Goal: Transaction & Acquisition: Book appointment/travel/reservation

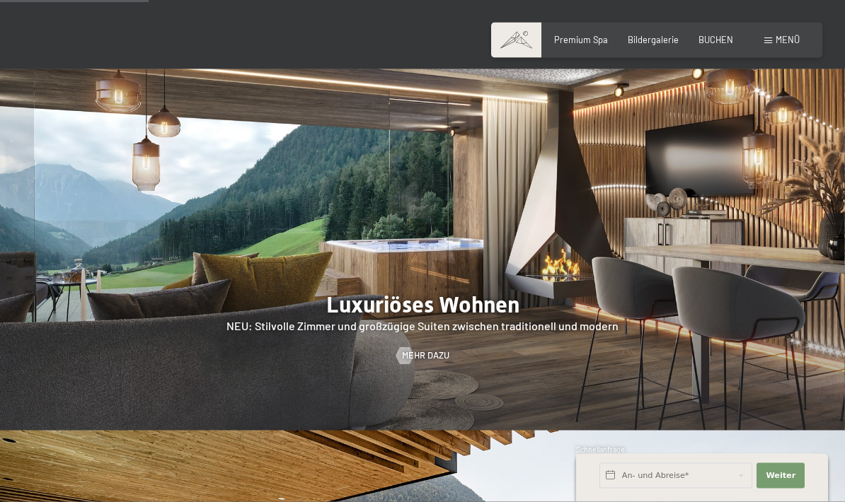
scroll to position [1123, 0]
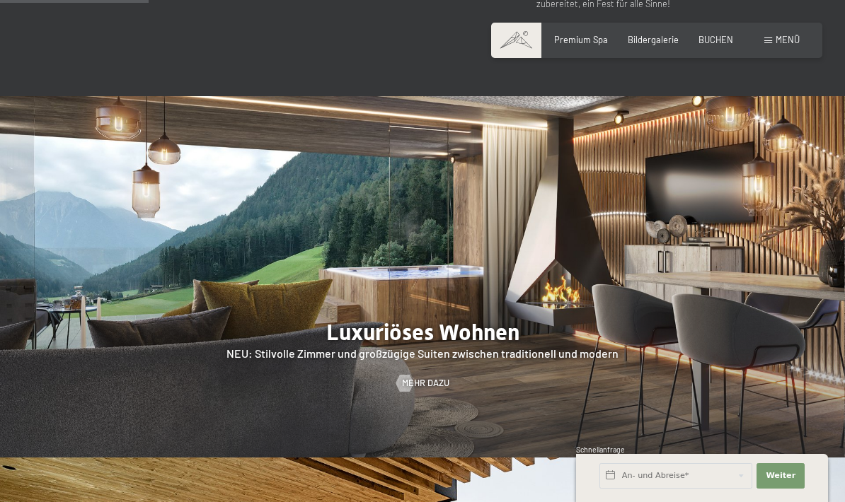
click at [777, 42] on span "Menü" at bounding box center [787, 39] width 24 height 11
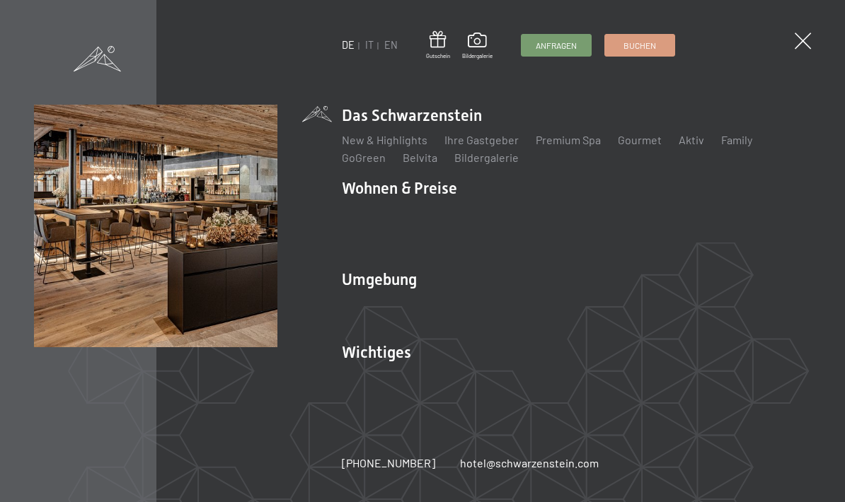
click at [441, 119] on li "Das Schwarzenstein New & Highlights Ihre Gastgeber Premium Spa Gourmet Aktiv Wo…" at bounding box center [577, 136] width 470 height 62
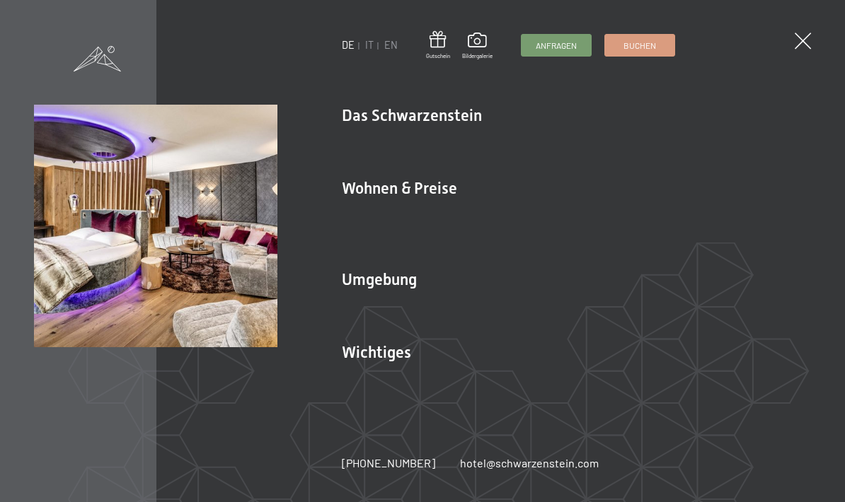
click at [648, 224] on link "AGBs - Info" at bounding box center [675, 230] width 54 height 13
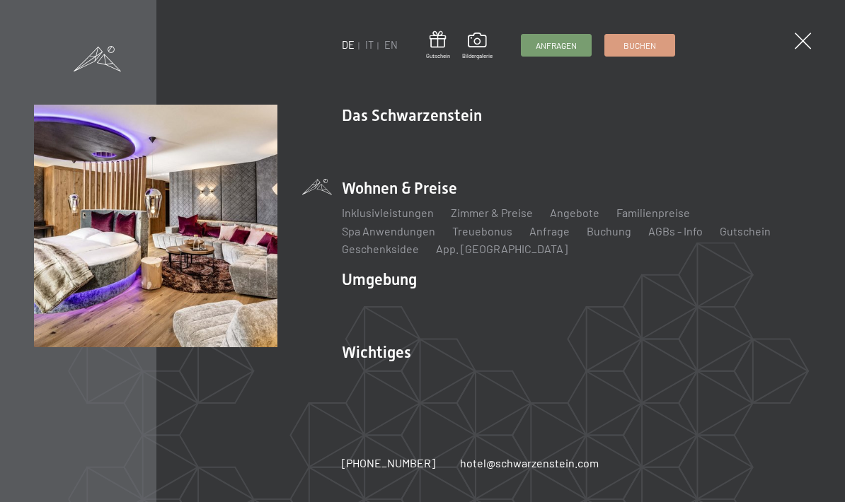
scroll to position [0, 0]
click at [569, 219] on link "Angebote" at bounding box center [575, 212] width 50 height 13
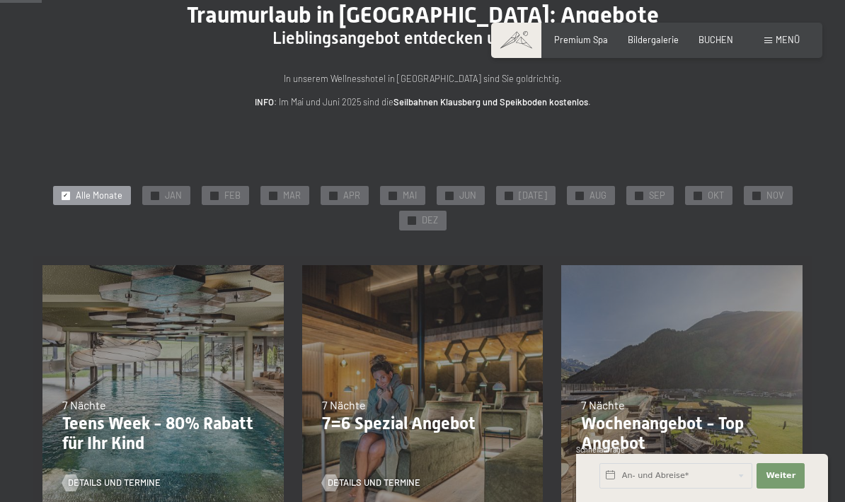
scroll to position [115, 0]
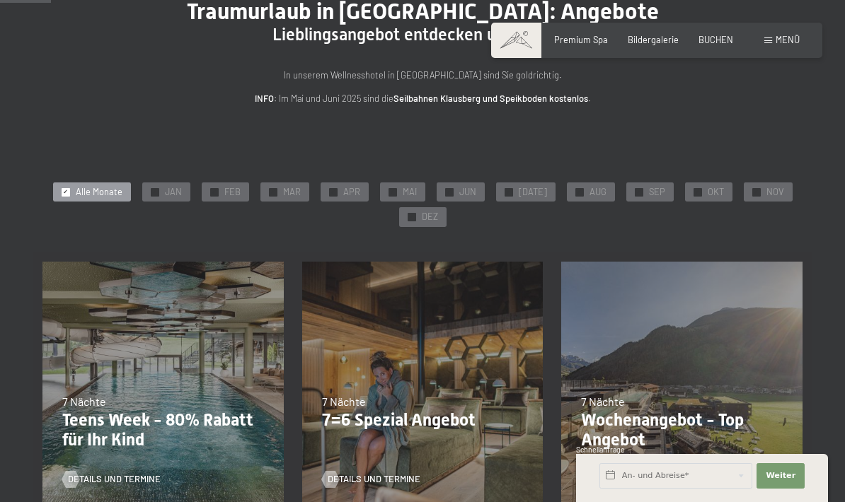
click at [705, 198] on div "✓ OKT" at bounding box center [708, 193] width 47 height 20
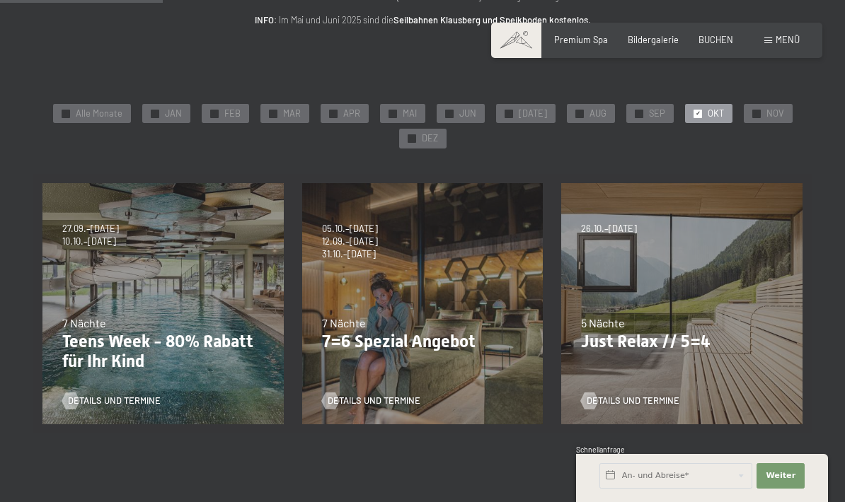
scroll to position [192, 0]
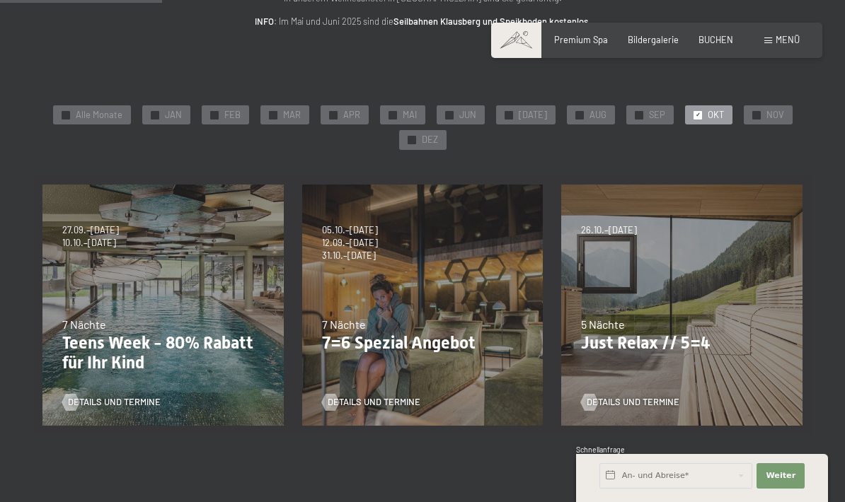
click at [710, 339] on p "Just Relax // 5=4" at bounding box center [682, 343] width 202 height 21
click at [678, 396] on link "Details und Termine" at bounding box center [630, 402] width 98 height 13
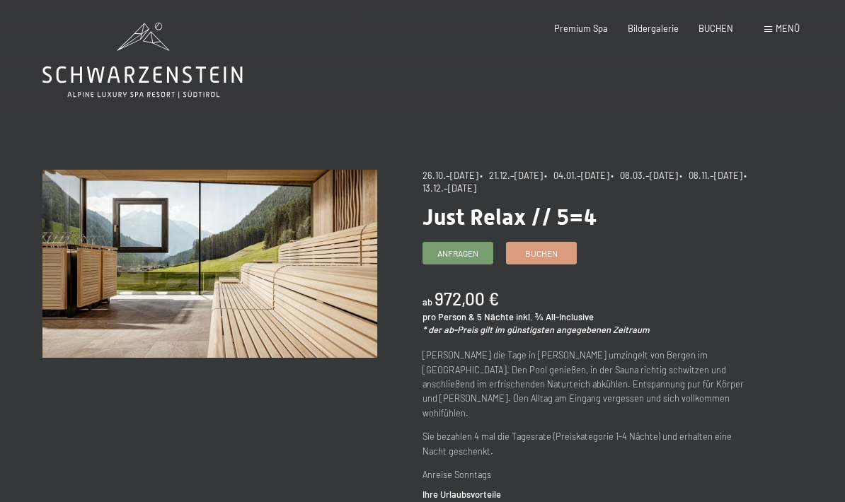
click at [554, 250] on span "Buchen" at bounding box center [541, 254] width 33 height 12
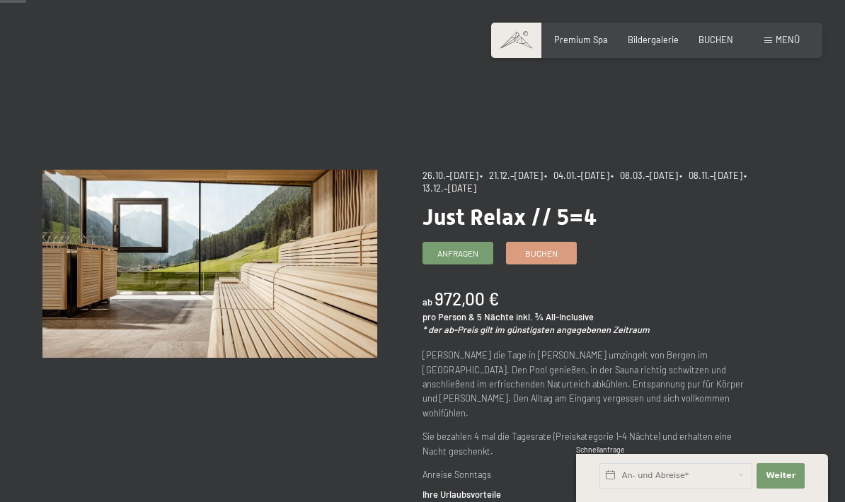
scroll to position [43, 0]
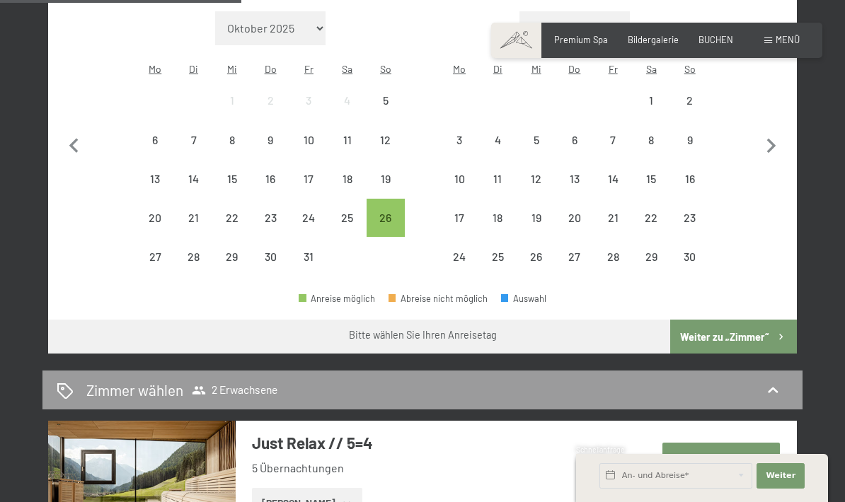
scroll to position [431, 0]
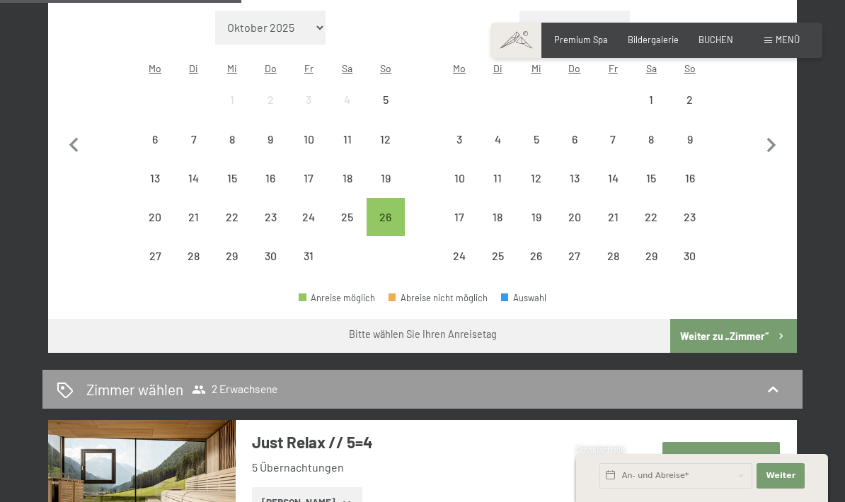
click at [324, 487] on button "Zeige Zimmer" at bounding box center [307, 502] width 110 height 31
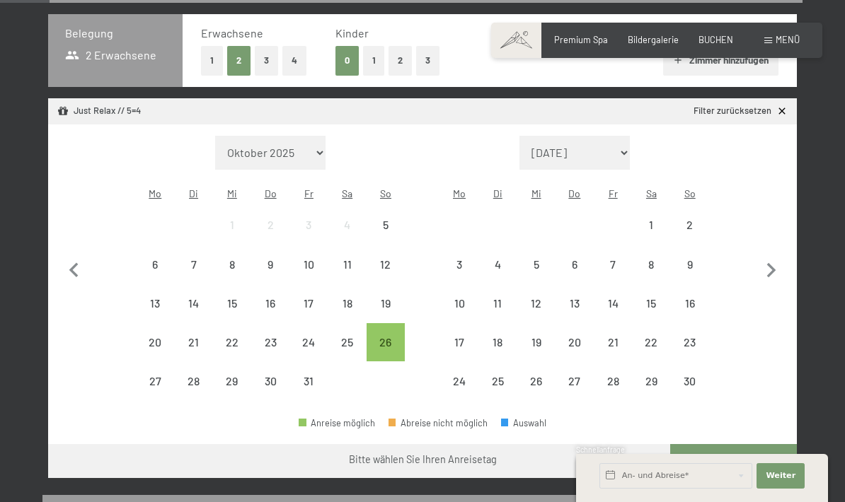
scroll to position [303, 0]
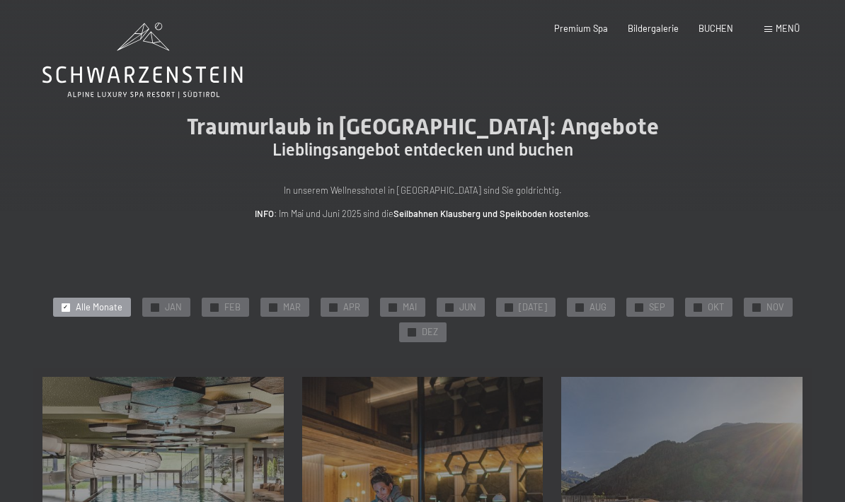
click at [708, 301] on span "OKT" at bounding box center [715, 307] width 16 height 13
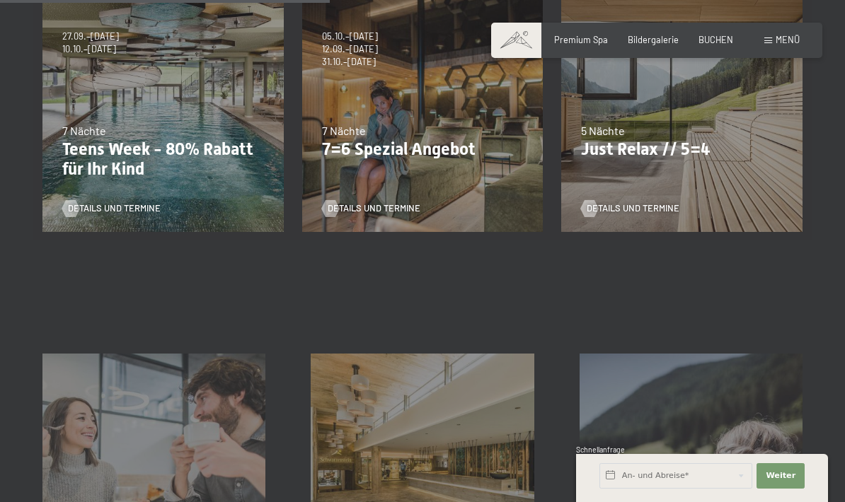
scroll to position [378, 0]
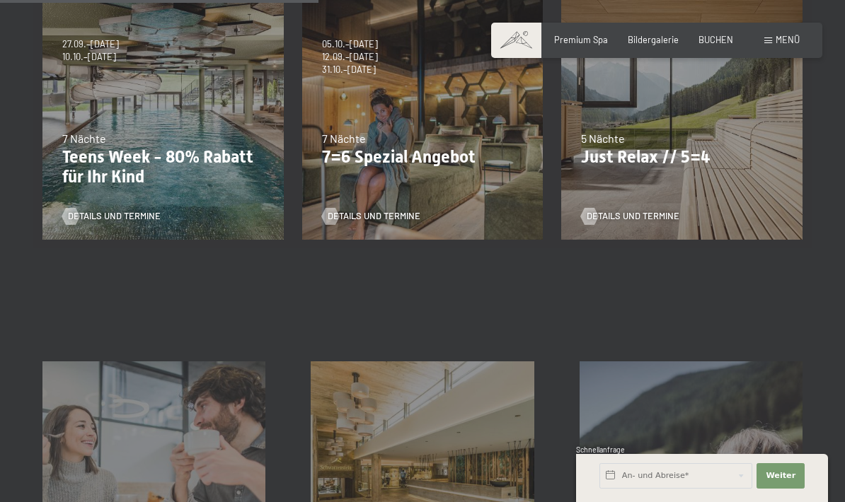
click at [655, 219] on span "Details und Termine" at bounding box center [632, 216] width 93 height 13
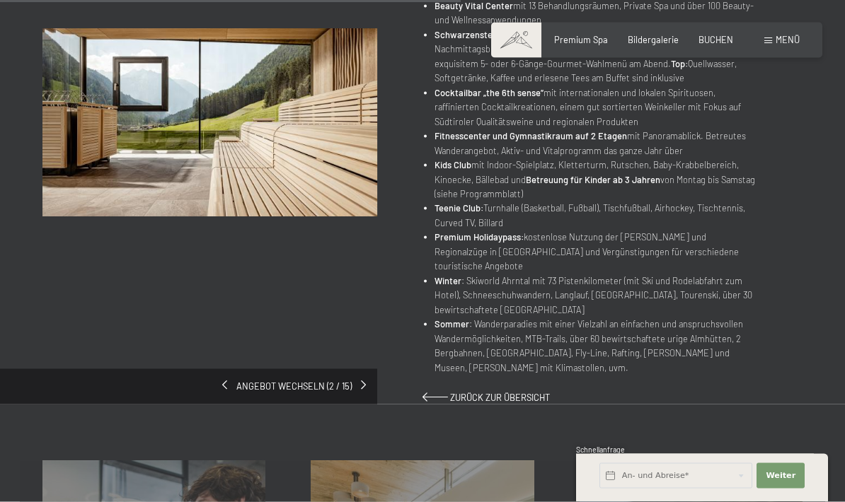
scroll to position [841, 0]
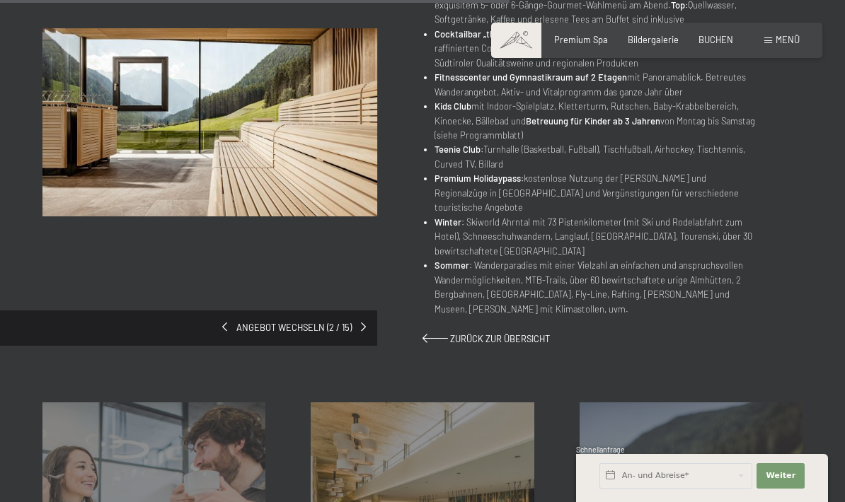
click at [349, 322] on span "Angebot wechseln (2 / 15)" at bounding box center [294, 328] width 134 height 13
click at [364, 323] on span at bounding box center [363, 327] width 5 height 9
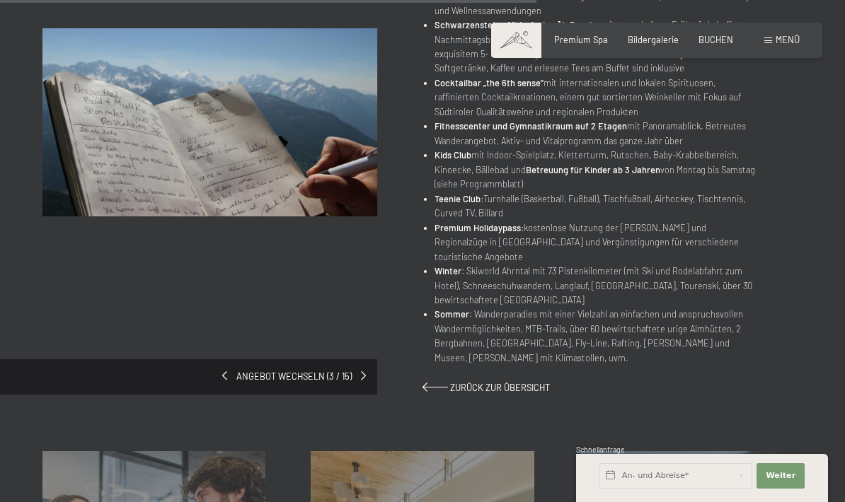
scroll to position [881, 0]
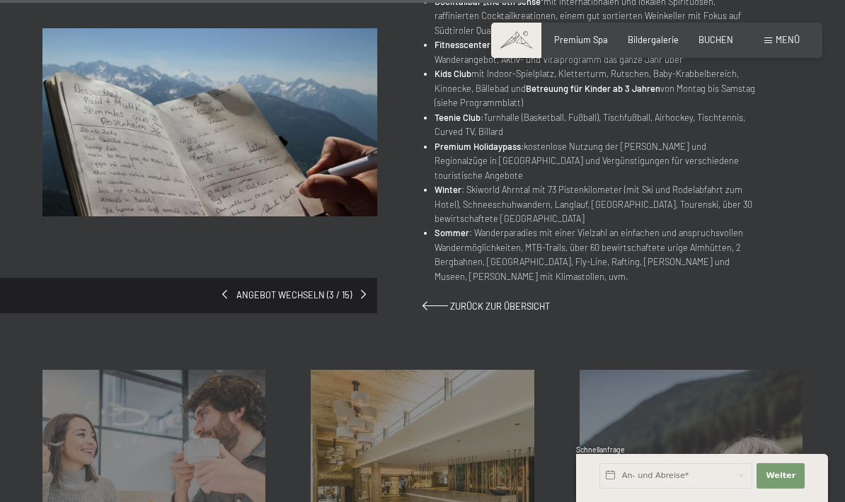
click at [227, 290] on span at bounding box center [224, 294] width 5 height 9
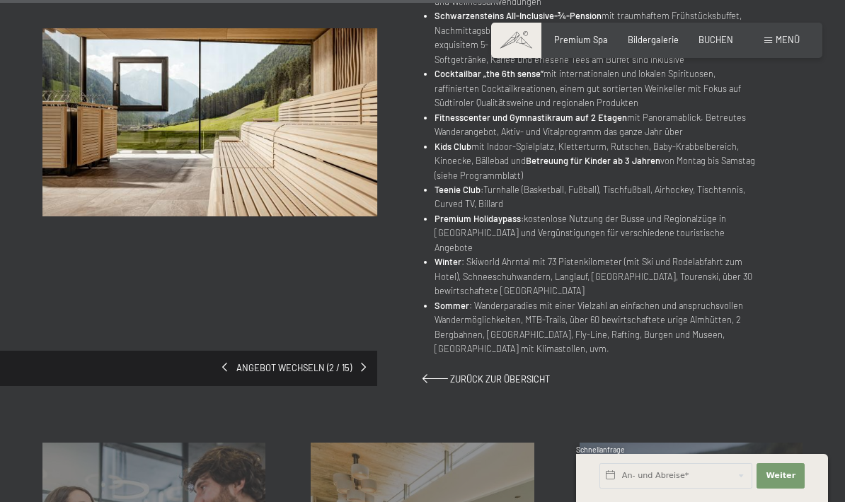
scroll to position [775, 0]
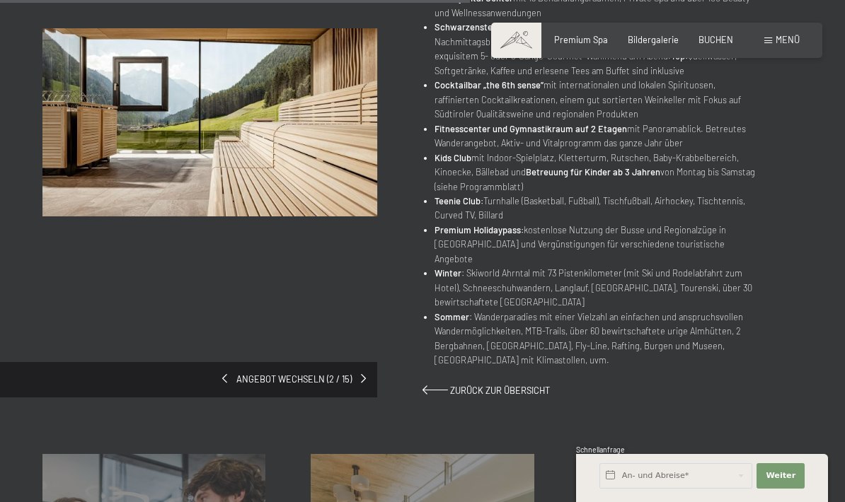
click at [229, 374] on span "Angebot wechseln (2 / 15)" at bounding box center [294, 380] width 134 height 13
click at [224, 374] on span at bounding box center [224, 378] width 5 height 9
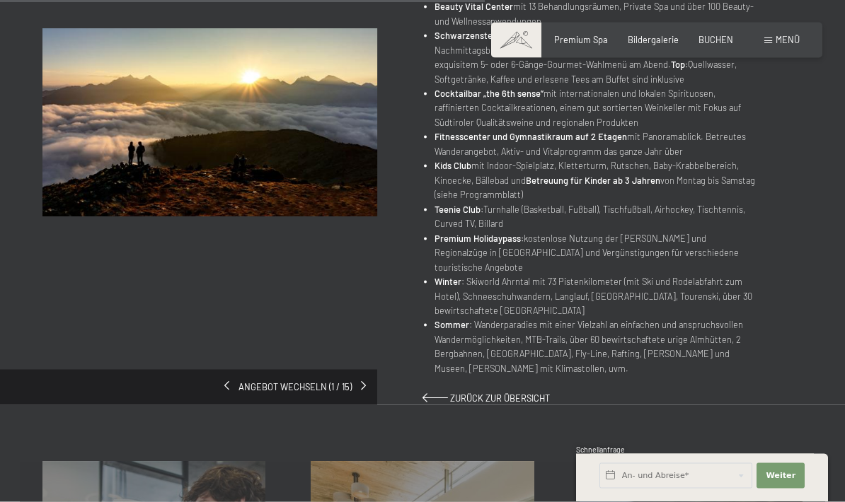
scroll to position [761, 0]
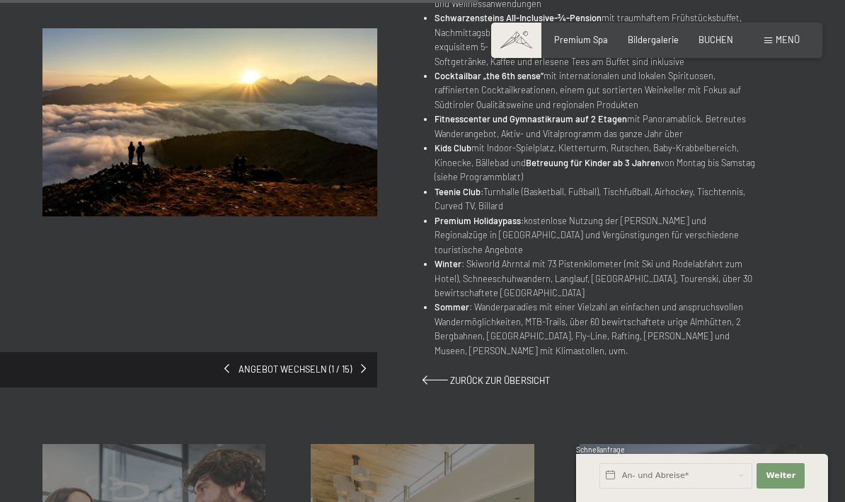
click at [226, 364] on span at bounding box center [226, 368] width 5 height 9
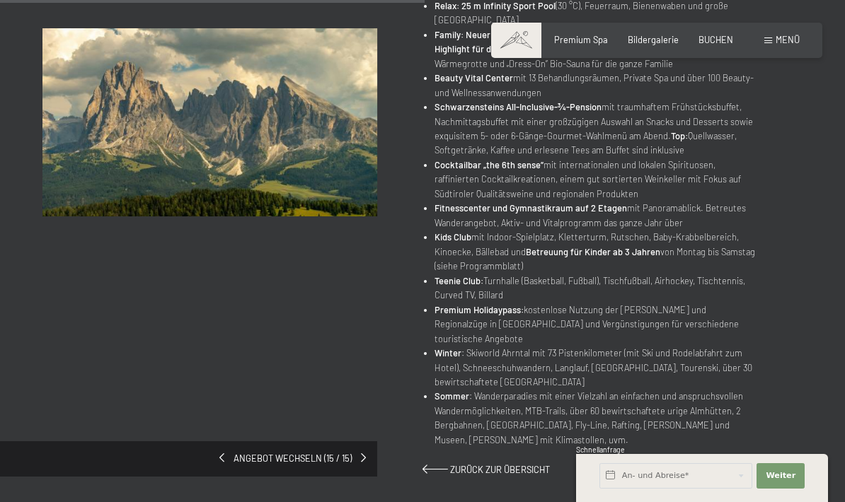
scroll to position [725, 0]
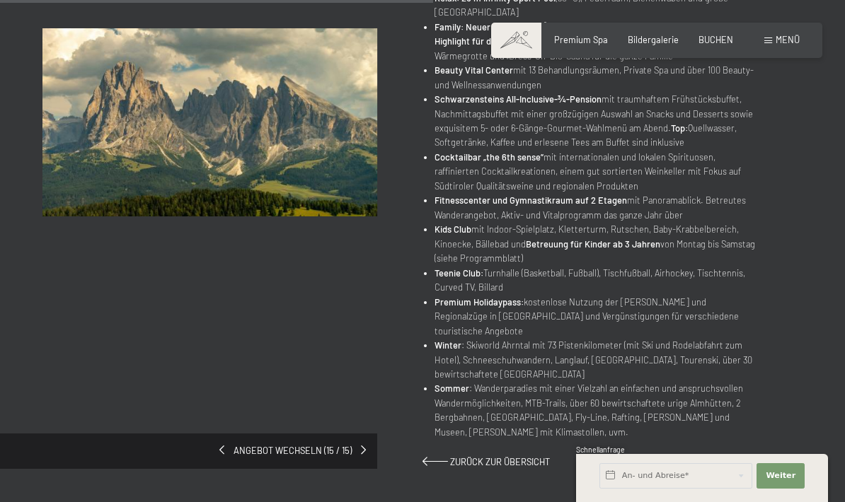
click at [222, 446] on span at bounding box center [221, 450] width 5 height 9
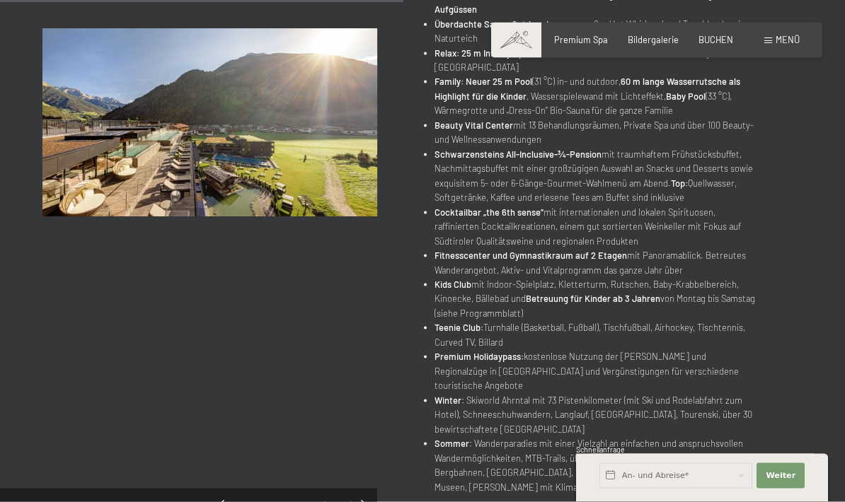
scroll to position [632, 0]
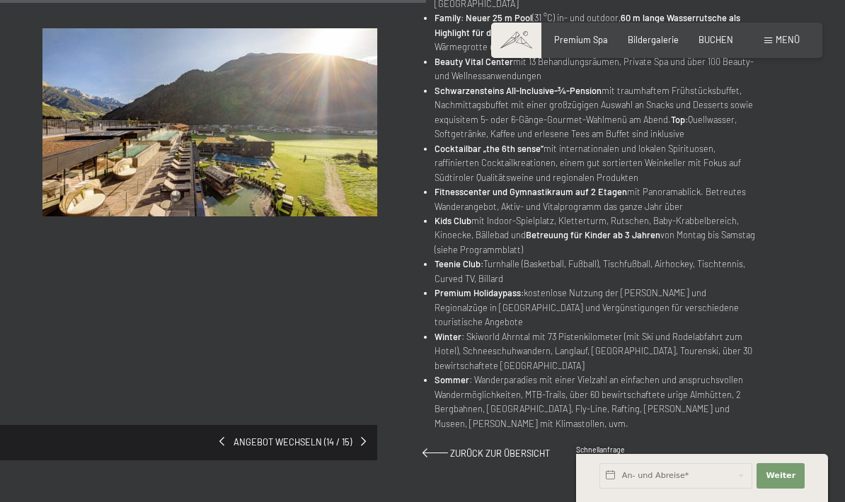
click at [225, 436] on span "Angebot wechseln (14 / 15)" at bounding box center [292, 442] width 137 height 13
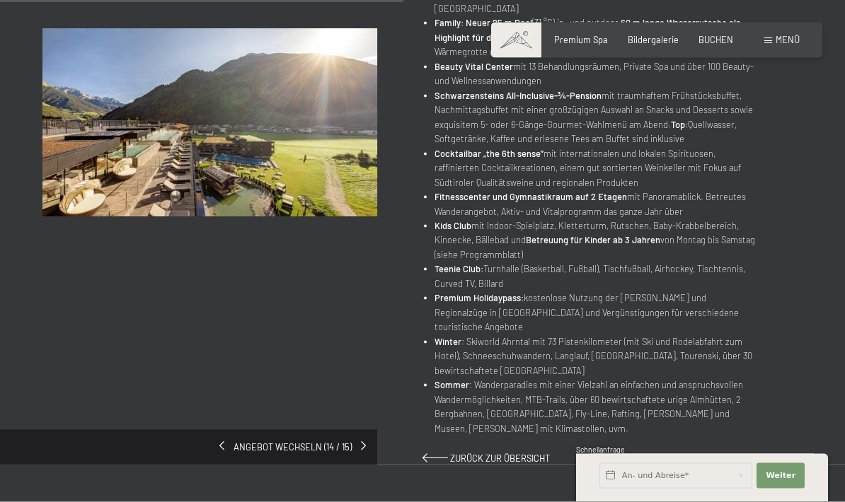
scroll to position [628, 0]
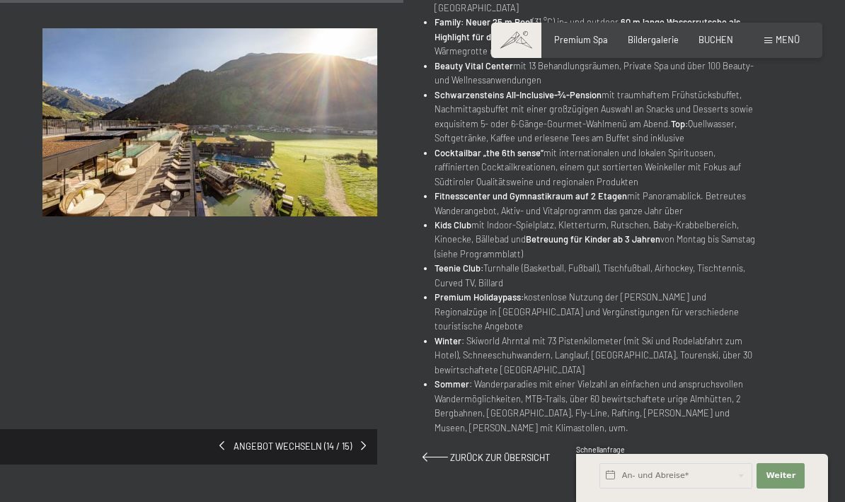
click at [221, 441] on span at bounding box center [221, 445] width 5 height 9
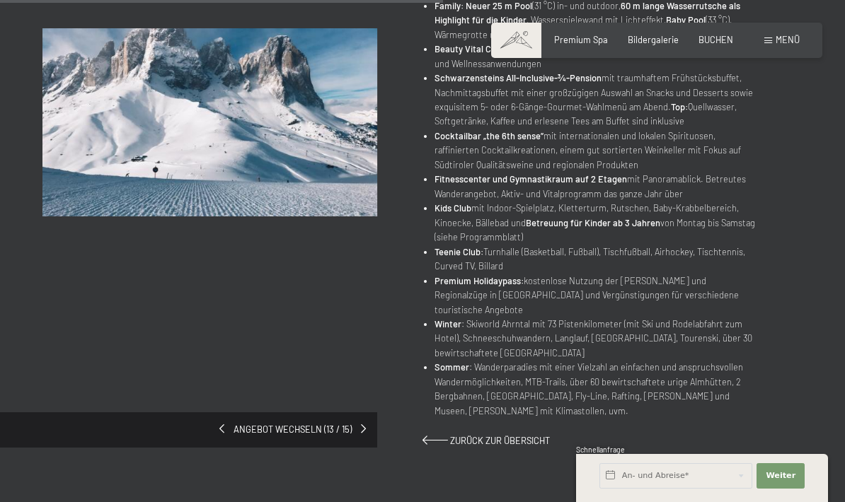
scroll to position [737, 0]
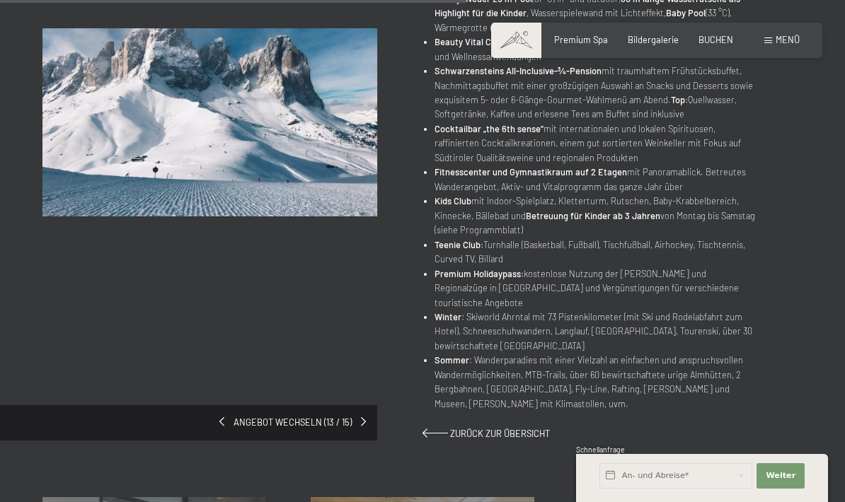
click at [214, 405] on div "Angebot wechseln (13 / 15)" at bounding box center [188, 422] width 377 height 35
click at [221, 417] on span at bounding box center [221, 421] width 5 height 9
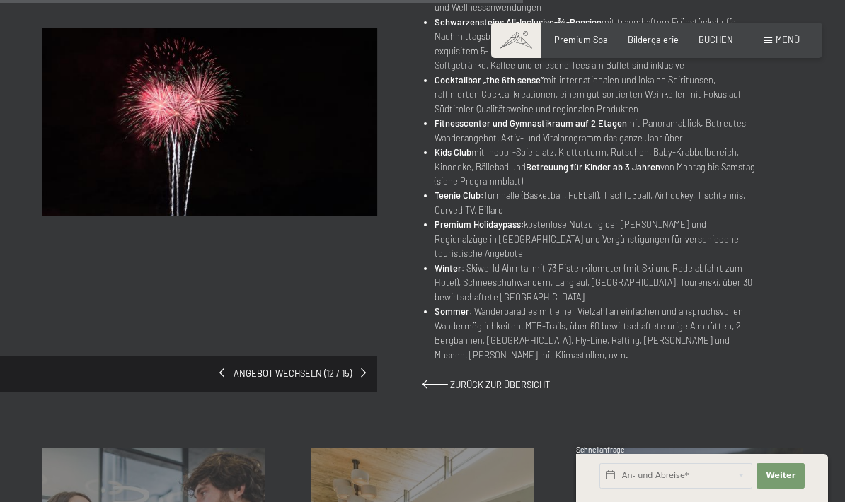
scroll to position [872, 0]
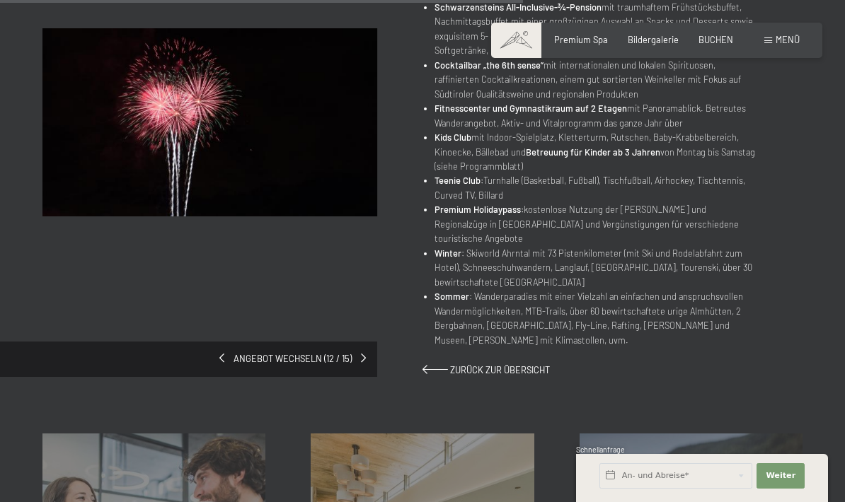
click at [223, 353] on link at bounding box center [221, 359] width 5 height 13
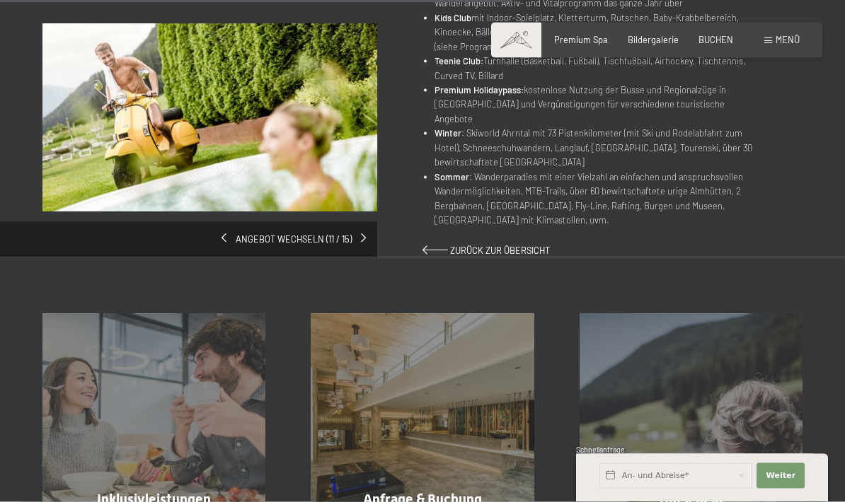
scroll to position [826, 0]
click at [225, 233] on span at bounding box center [223, 237] width 5 height 9
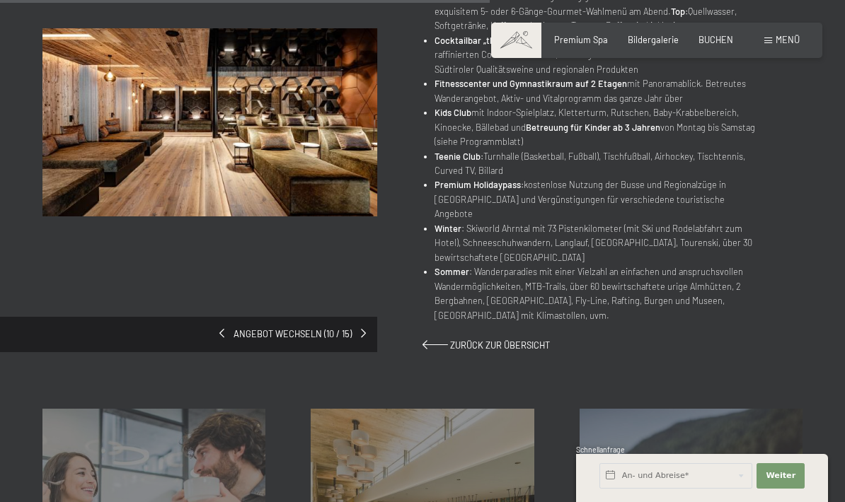
scroll to position [806, 0]
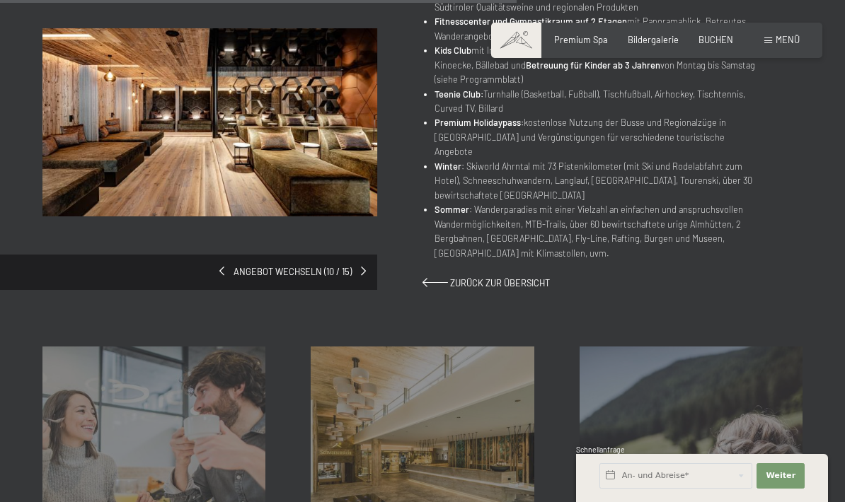
click at [222, 220] on div "Angebot wechseln (10 / 15)" at bounding box center [232, 144] width 380 height 233
click at [224, 225] on div "Angebot wechseln (10 / 15)" at bounding box center [232, 144] width 380 height 233
click at [223, 267] on span at bounding box center [221, 271] width 5 height 9
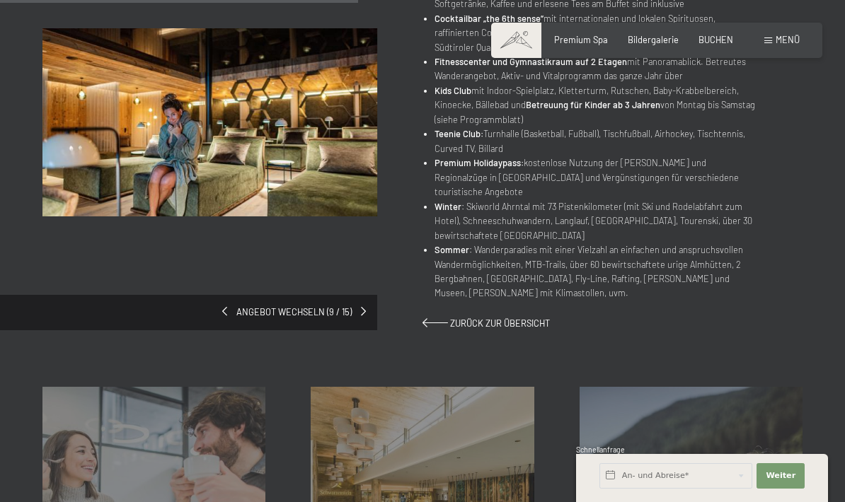
scroll to position [830, 0]
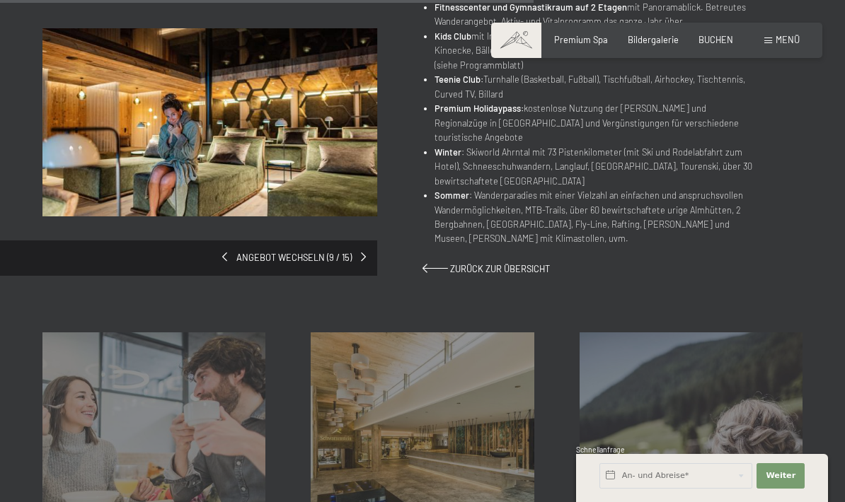
click at [224, 253] on span at bounding box center [224, 257] width 5 height 9
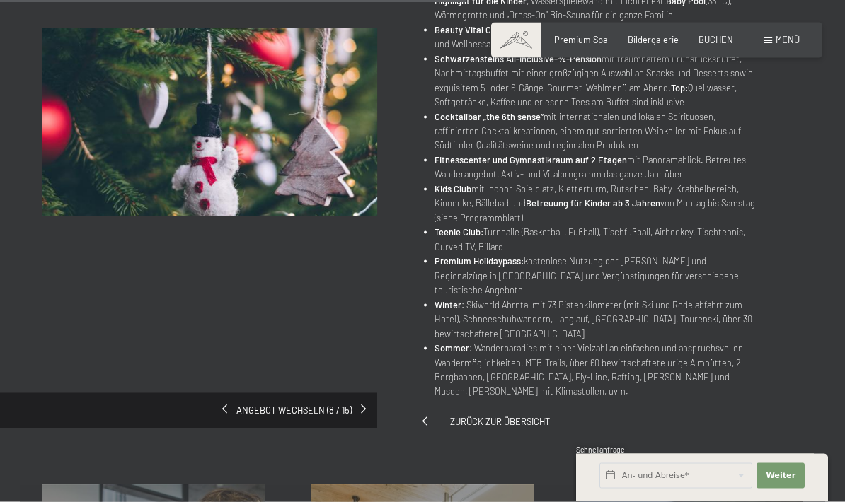
scroll to position [723, 0]
click at [229, 404] on span "Angebot wechseln (8 / 15)" at bounding box center [294, 410] width 134 height 13
click at [224, 405] on span at bounding box center [224, 409] width 5 height 9
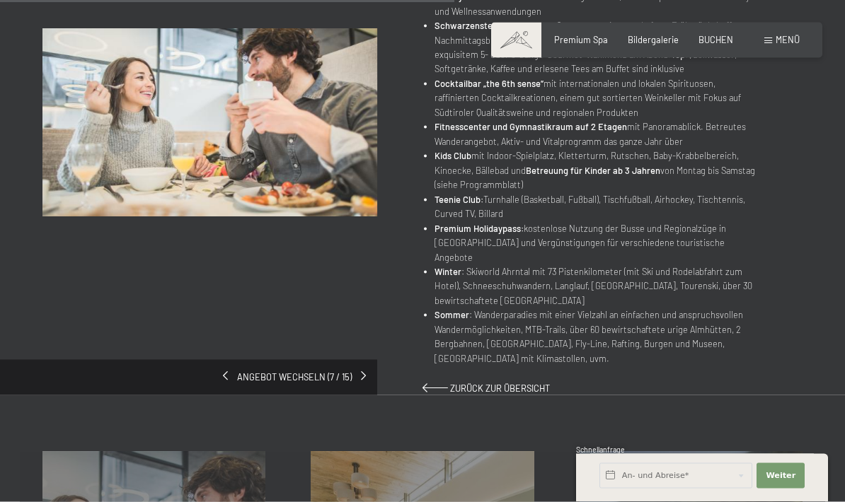
scroll to position [826, 0]
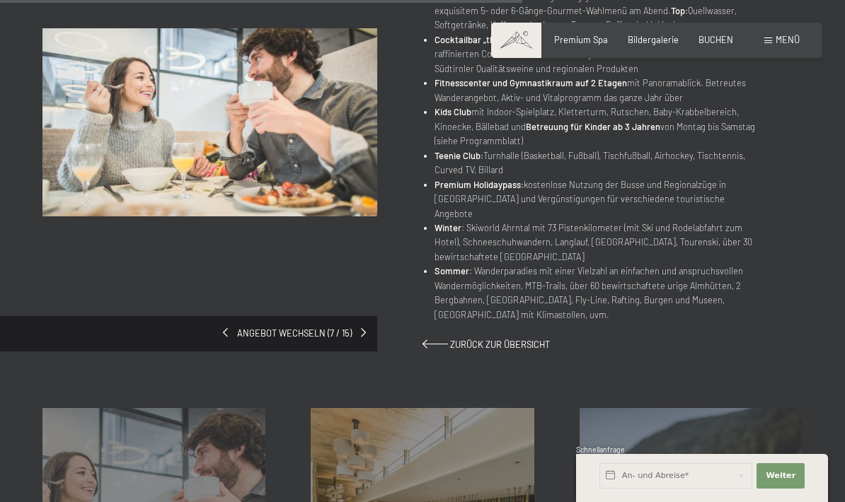
click at [224, 328] on span at bounding box center [225, 332] width 5 height 9
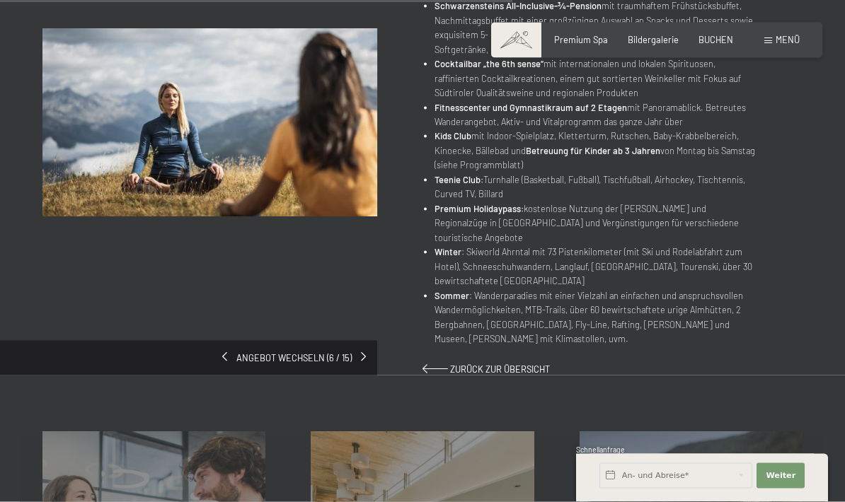
scroll to position [937, 0]
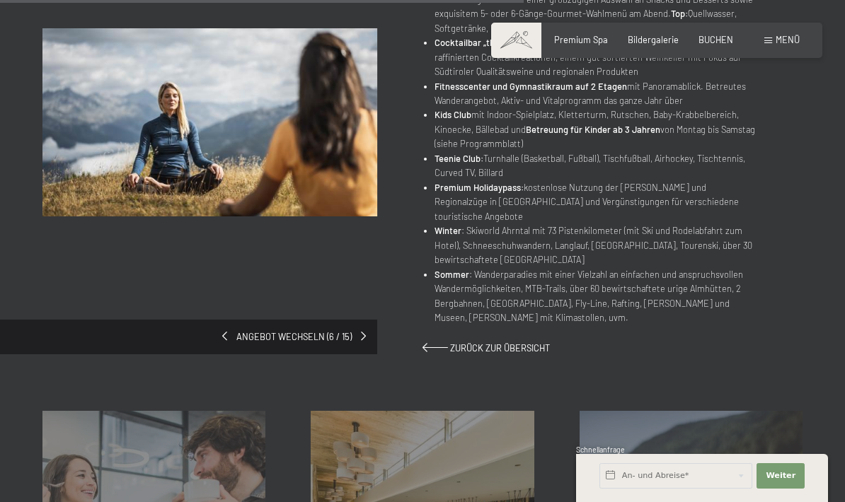
click at [226, 332] on span at bounding box center [224, 336] width 5 height 9
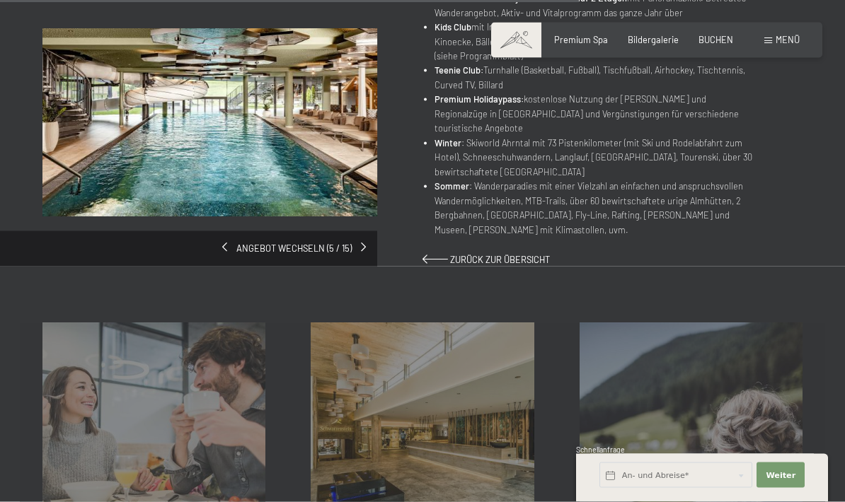
scroll to position [1005, 0]
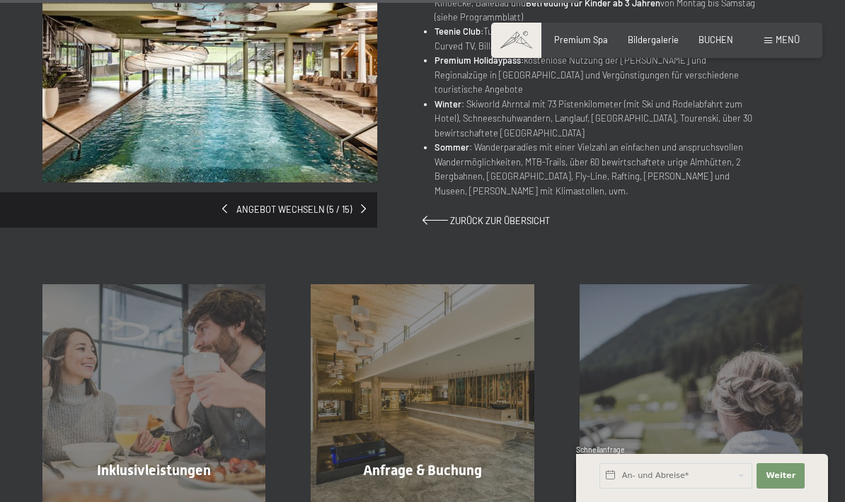
click at [226, 204] on span at bounding box center [224, 208] width 5 height 9
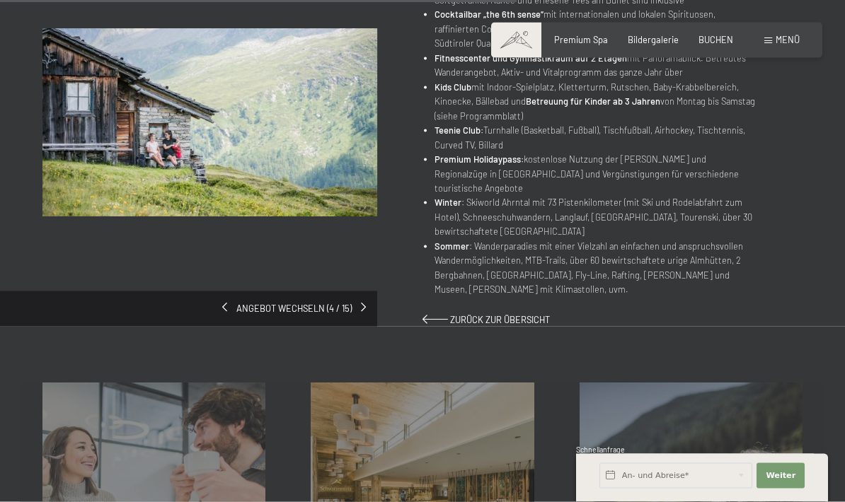
scroll to position [828, 0]
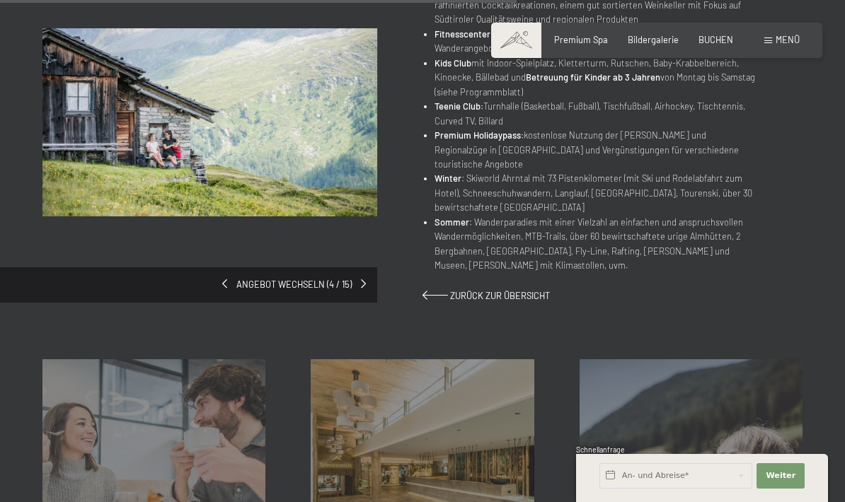
click at [227, 238] on div "Angebot wechseln (4 / 15)" at bounding box center [232, 144] width 380 height 233
click at [226, 279] on span at bounding box center [224, 283] width 5 height 9
